Goal: Information Seeking & Learning: Learn about a topic

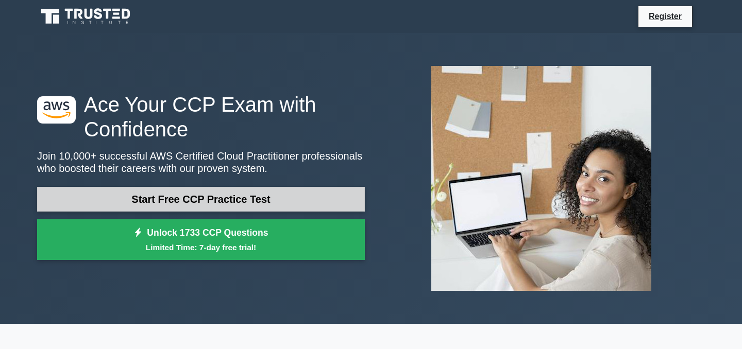
click at [236, 197] on link "Start Free CCP Practice Test" at bounding box center [201, 199] width 328 height 25
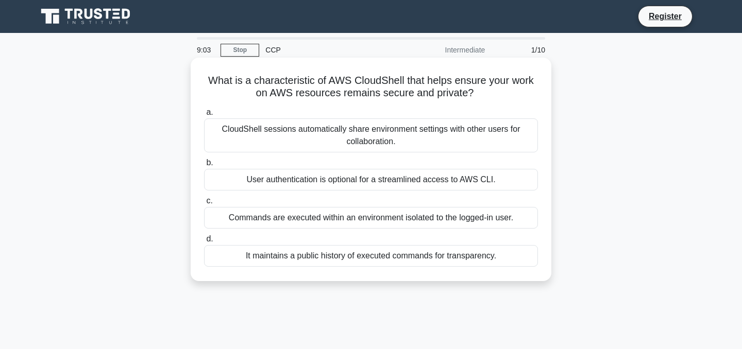
click at [367, 174] on div "User authentication is optional for a streamlined access to AWS CLI." at bounding box center [371, 180] width 334 height 22
click at [204, 166] on input "b. User authentication is optional for a streamlined access to AWS CLI." at bounding box center [204, 163] width 0 height 7
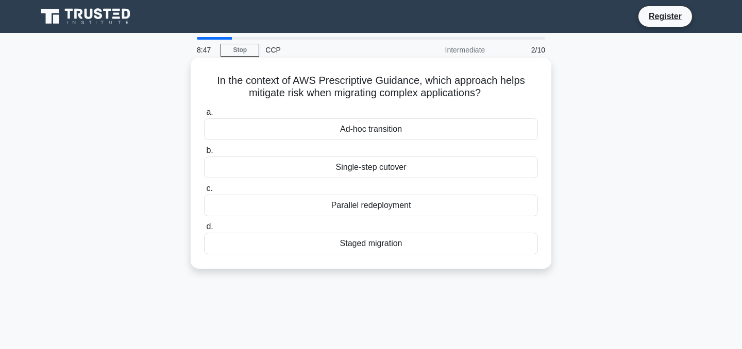
click at [353, 244] on div "Staged migration" at bounding box center [371, 244] width 334 height 22
click at [204, 230] on input "d. Staged migration" at bounding box center [204, 227] width 0 height 7
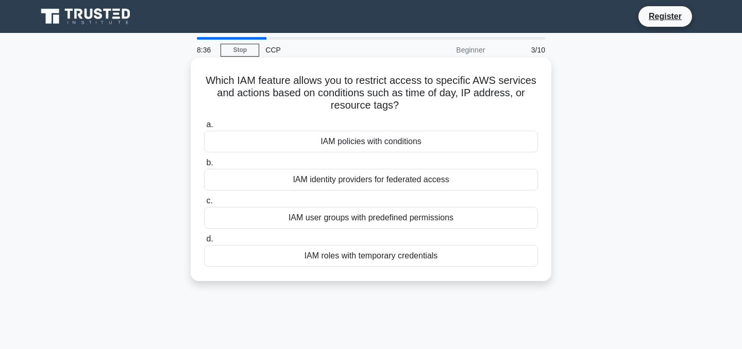
click at [364, 140] on div "IAM policies with conditions" at bounding box center [371, 142] width 334 height 22
click at [204, 128] on input "a. IAM policies with conditions" at bounding box center [204, 125] width 0 height 7
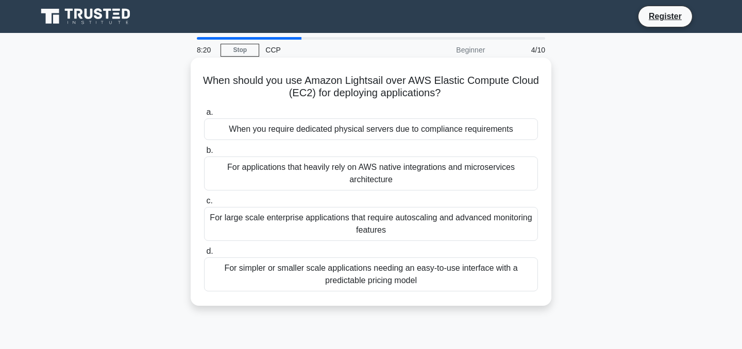
click at [299, 281] on div "For simpler or smaller scale applications needing an easy-to-use interface with…" at bounding box center [371, 275] width 334 height 34
click at [204, 255] on input "d. For simpler or smaller scale applications needing an easy-to-use interface w…" at bounding box center [204, 251] width 0 height 7
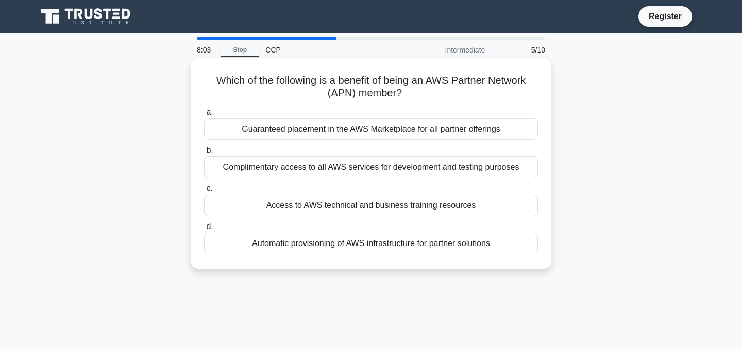
click at [337, 130] on div "Guaranteed placement in the AWS Marketplace for all partner offerings" at bounding box center [371, 130] width 334 height 22
click at [204, 116] on input "a. Guaranteed placement in the AWS Marketplace for all partner offerings" at bounding box center [204, 112] width 0 height 7
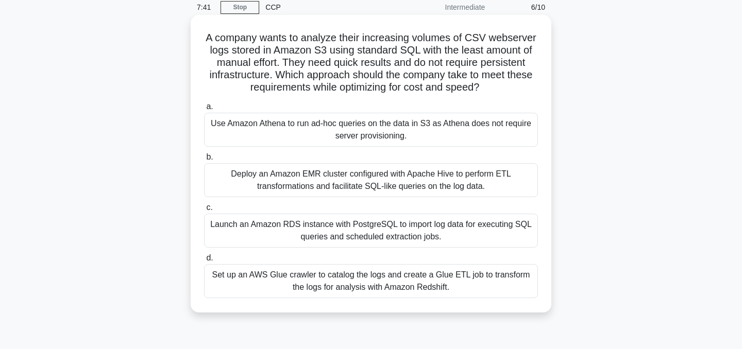
scroll to position [44, 0]
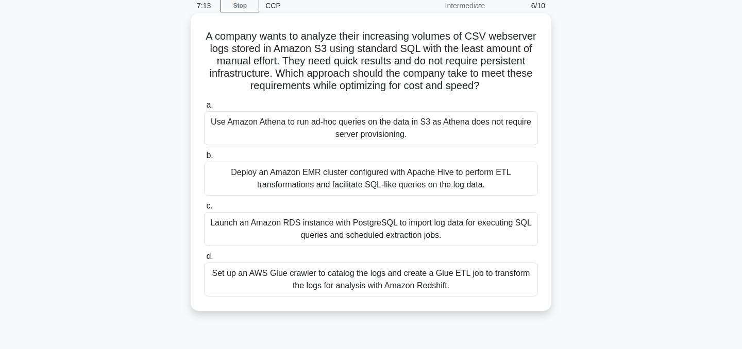
click at [348, 222] on div "Launch an Amazon RDS instance with PostgreSQL to import log data for executing …" at bounding box center [371, 229] width 334 height 34
click at [204, 210] on input "c. Launch an Amazon RDS instance with PostgreSQL to import log data for executi…" at bounding box center [204, 206] width 0 height 7
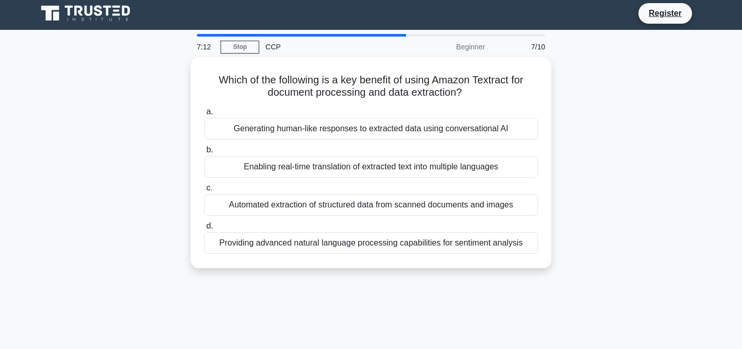
scroll to position [0, 0]
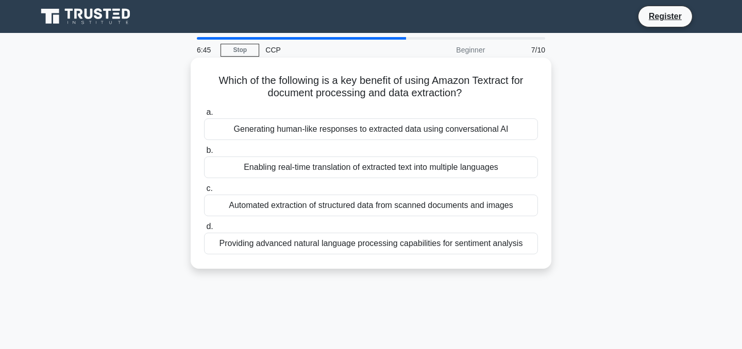
click at [346, 210] on div "Automated extraction of structured data from scanned documents and images" at bounding box center [371, 206] width 334 height 22
click at [204, 192] on input "c. Automated extraction of structured data from scanned documents and images" at bounding box center [204, 189] width 0 height 7
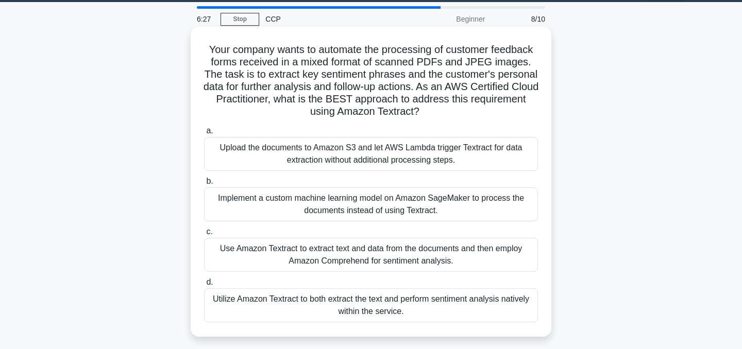
scroll to position [33, 0]
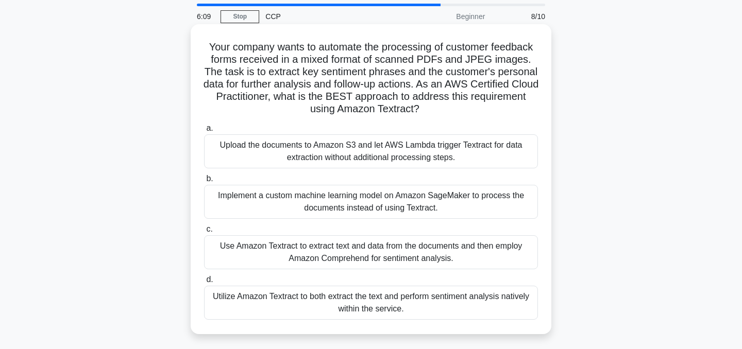
click at [351, 245] on div "Use Amazon Textract to extract text and data from the documents and then employ…" at bounding box center [371, 253] width 334 height 34
click at [204, 233] on input "c. Use Amazon Textract to extract text and data from the documents and then emp…" at bounding box center [204, 229] width 0 height 7
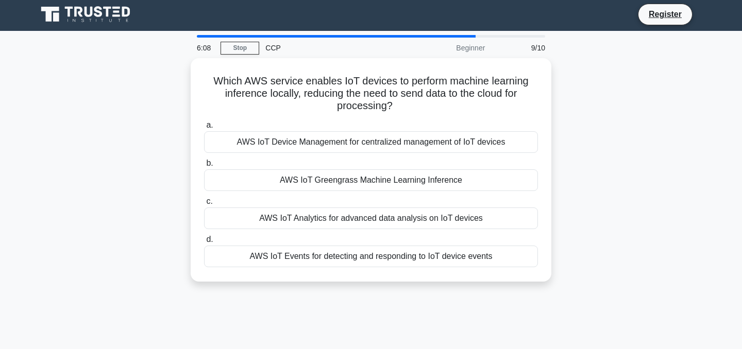
scroll to position [0, 0]
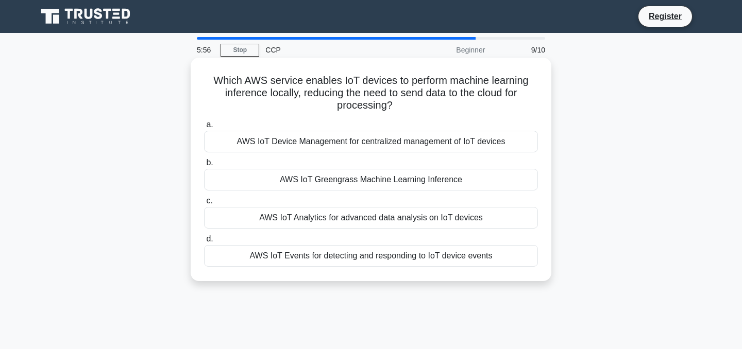
click at [371, 211] on div "AWS IoT Analytics for advanced data analysis on IoT devices" at bounding box center [371, 218] width 334 height 22
click at [204, 205] on input "c. AWS IoT Analytics for advanced data analysis on IoT devices" at bounding box center [204, 201] width 0 height 7
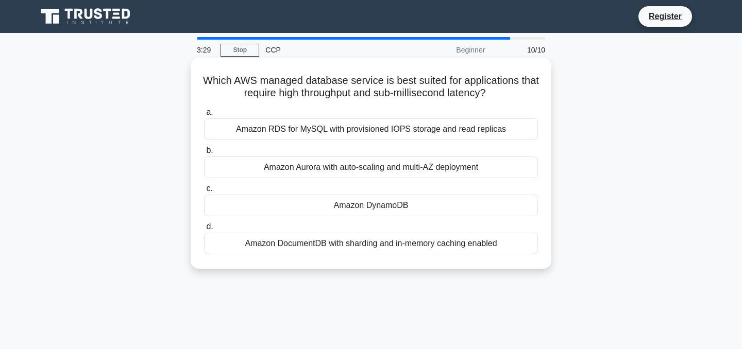
click at [344, 245] on div "Amazon DocumentDB with sharding and in-memory caching enabled" at bounding box center [371, 244] width 334 height 22
click at [204, 230] on input "d. Amazon DocumentDB with sharding and in-memory caching enabled" at bounding box center [204, 227] width 0 height 7
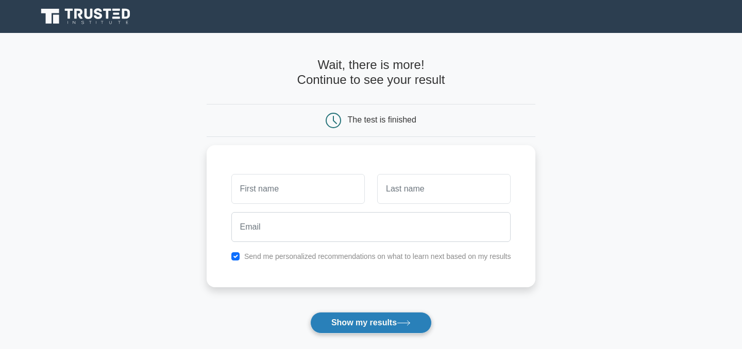
click at [390, 326] on button "Show my results" at bounding box center [371, 323] width 122 height 22
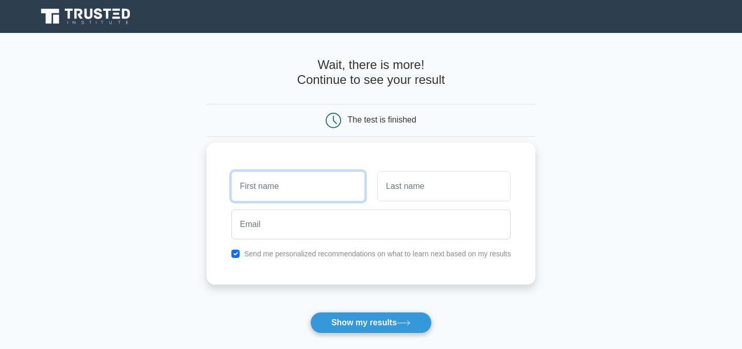
click at [338, 191] on input "text" at bounding box center [297, 187] width 133 height 30
type input "divyam"
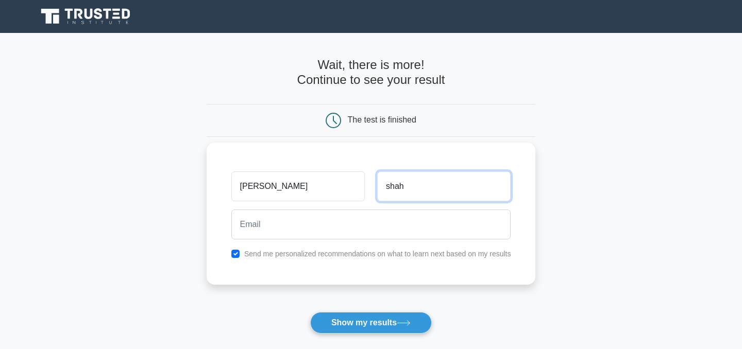
type input "shah"
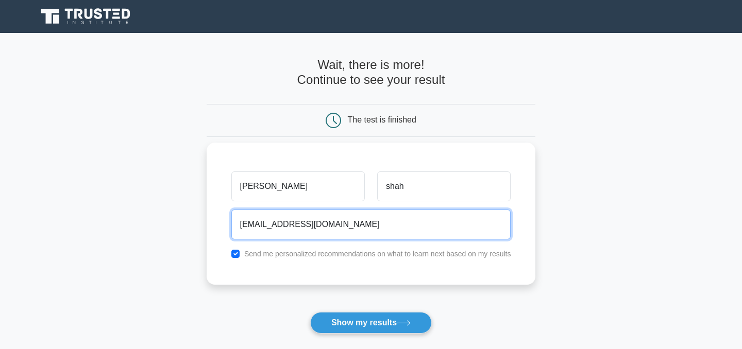
type input "divyamj212@gmail.com"
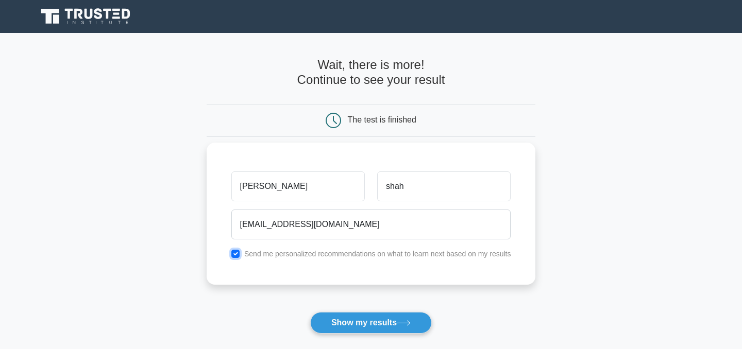
click at [236, 256] on input "checkbox" at bounding box center [235, 254] width 8 height 8
checkbox input "false"
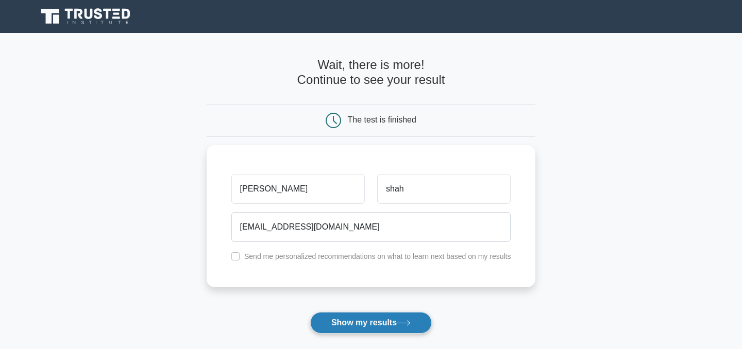
click at [358, 324] on button "Show my results" at bounding box center [371, 323] width 122 height 22
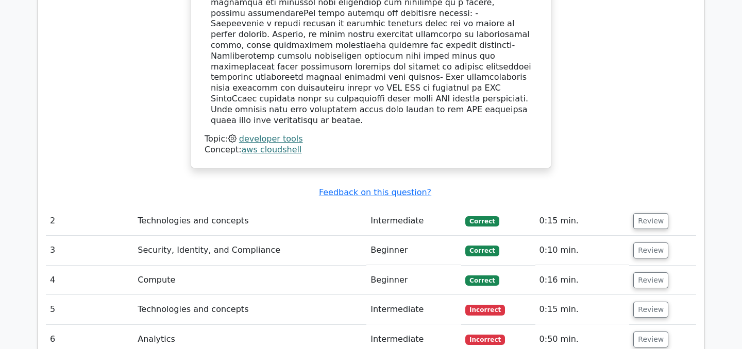
scroll to position [1243, 0]
